Goal: Information Seeking & Learning: Learn about a topic

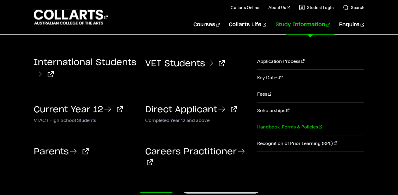
click at [283, 127] on link "Handbook, Forms & Policies" at bounding box center [310, 127] width 107 height 16
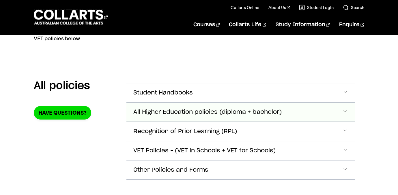
click at [344, 110] on span "Accordion Section" at bounding box center [345, 112] width 6 height 8
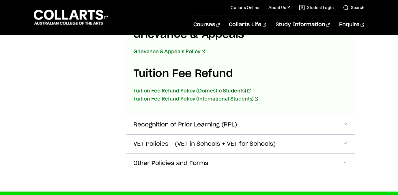
scroll to position [1012, 0]
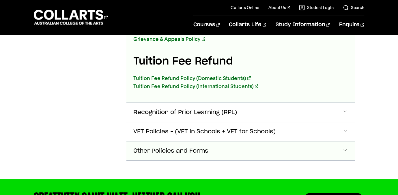
click at [153, 148] on span "Other Policies and Forms" at bounding box center [170, 151] width 75 height 7
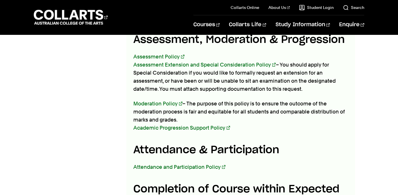
scroll to position [784, 0]
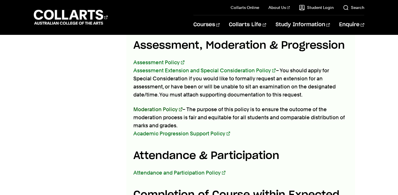
click at [149, 106] on link "Moderation Policy" at bounding box center [157, 109] width 49 height 6
drag, startPoint x: 151, startPoint y: 61, endPoint x: 107, endPoint y: 70, distance: 44.4
click at [107, 70] on div "All policies Have Questions?" at bounding box center [75, 60] width 83 height 1380
click at [158, 68] on link "Assessment Extension and Special Consideration Policy" at bounding box center [204, 71] width 142 height 6
click at [151, 59] on link "Assessment Policy" at bounding box center [158, 62] width 51 height 6
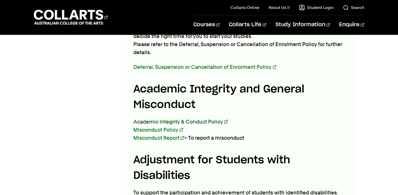
scroll to position [572, 0]
